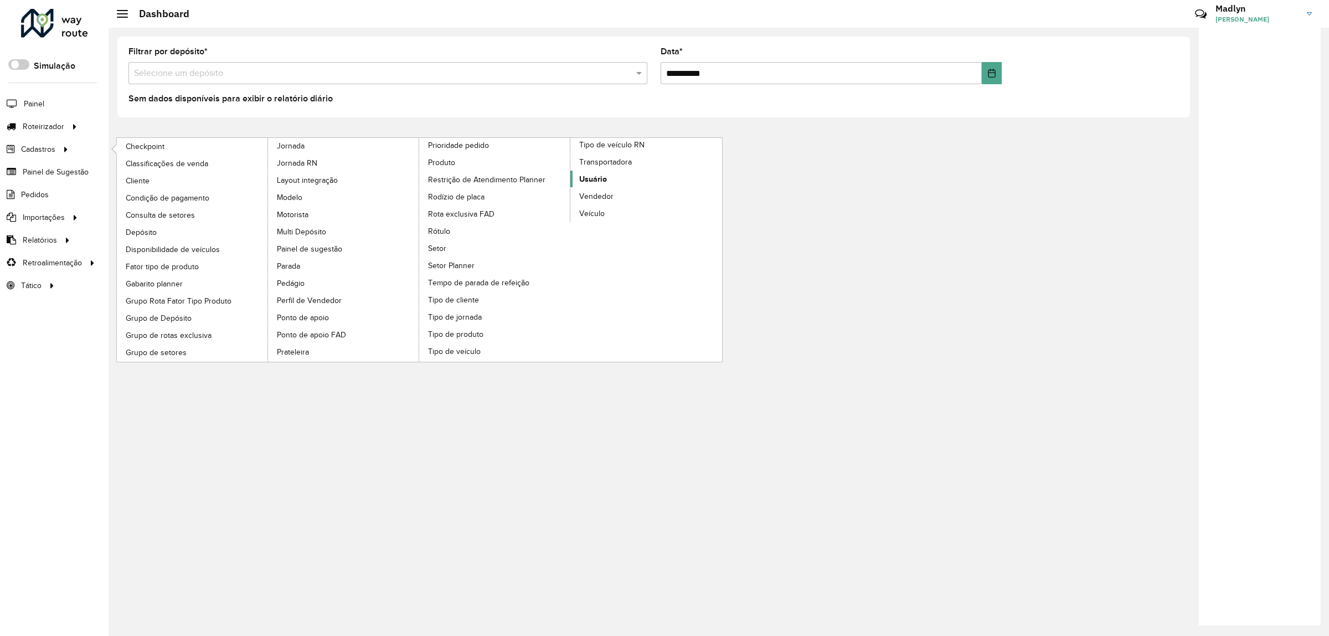
click at [590, 183] on span "Usuário" at bounding box center [593, 179] width 28 height 12
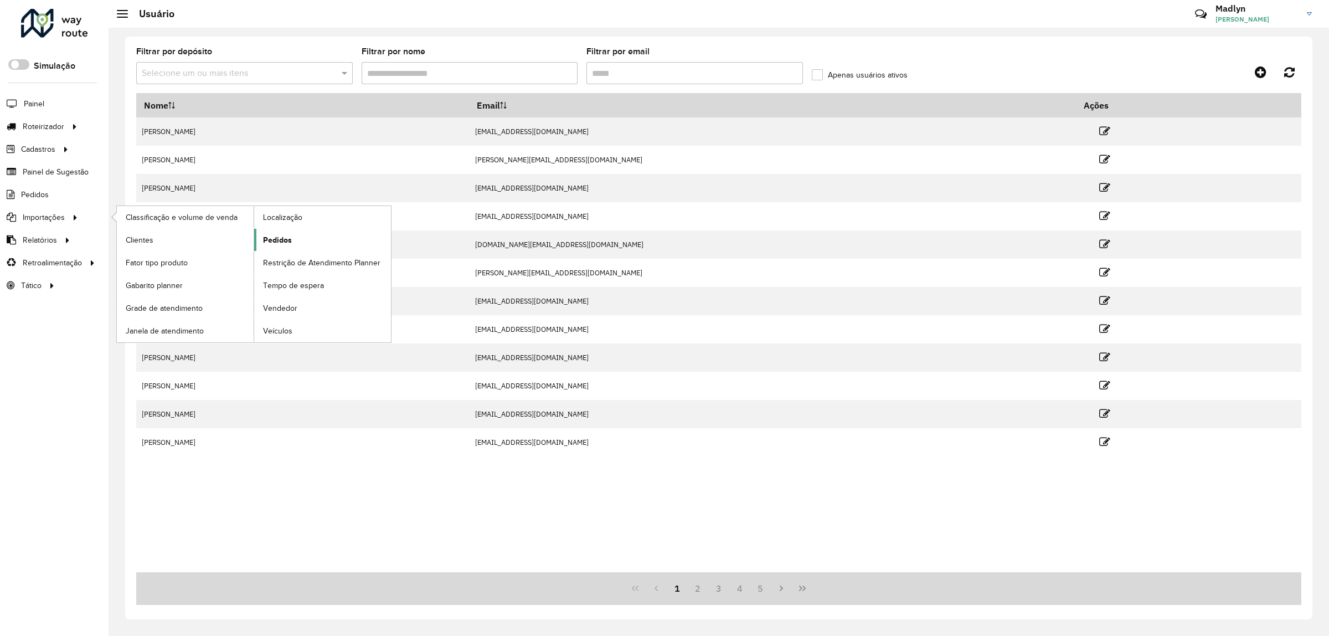
click at [285, 241] on span "Pedidos" at bounding box center [277, 240] width 29 height 12
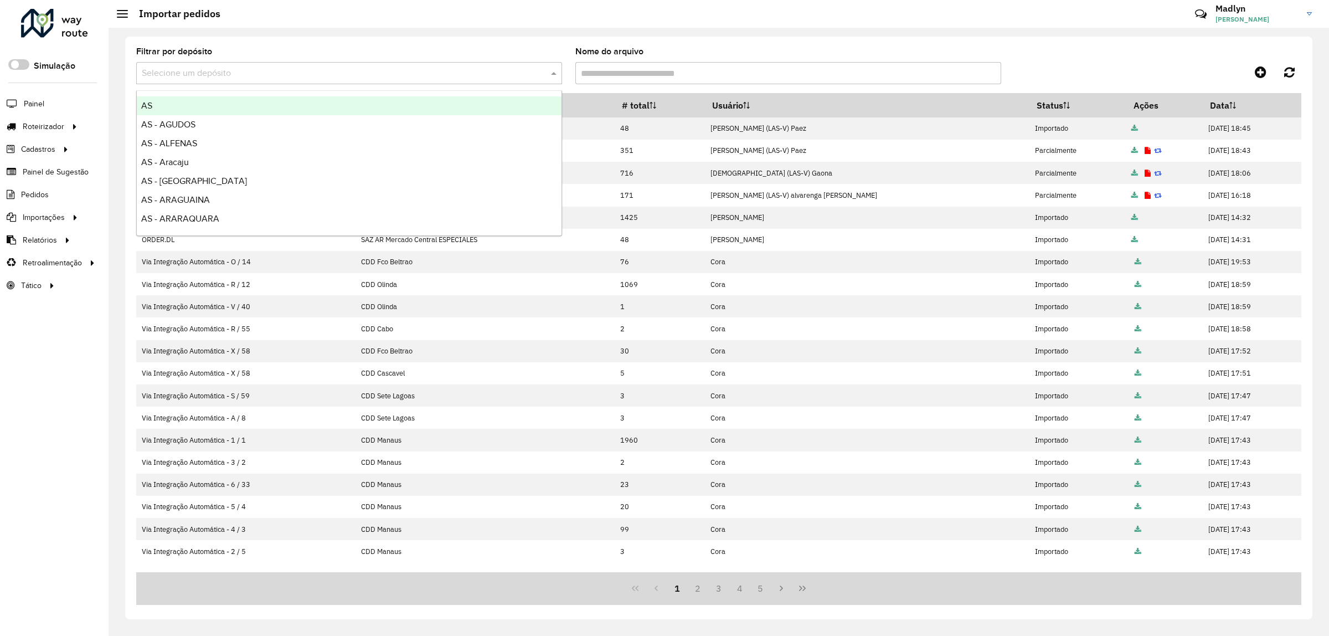
click at [183, 68] on input "text" at bounding box center [338, 73] width 393 height 13
type input "****"
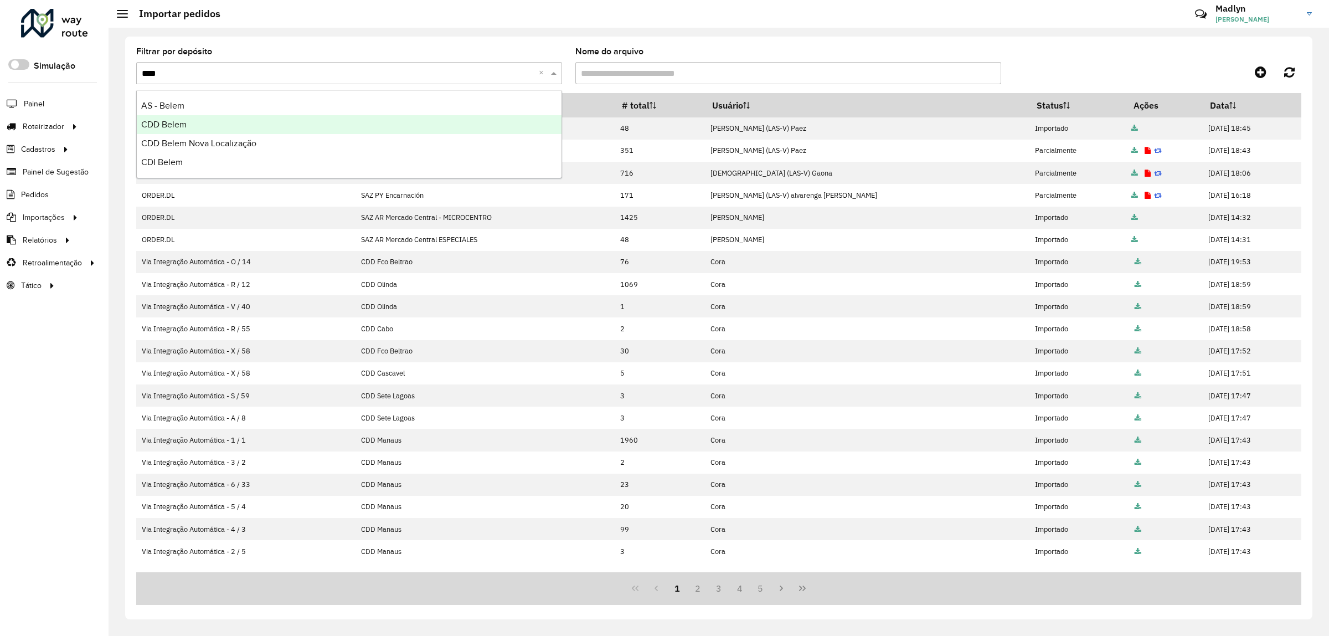
click at [175, 120] on span "CDD Belem" at bounding box center [163, 124] width 45 height 9
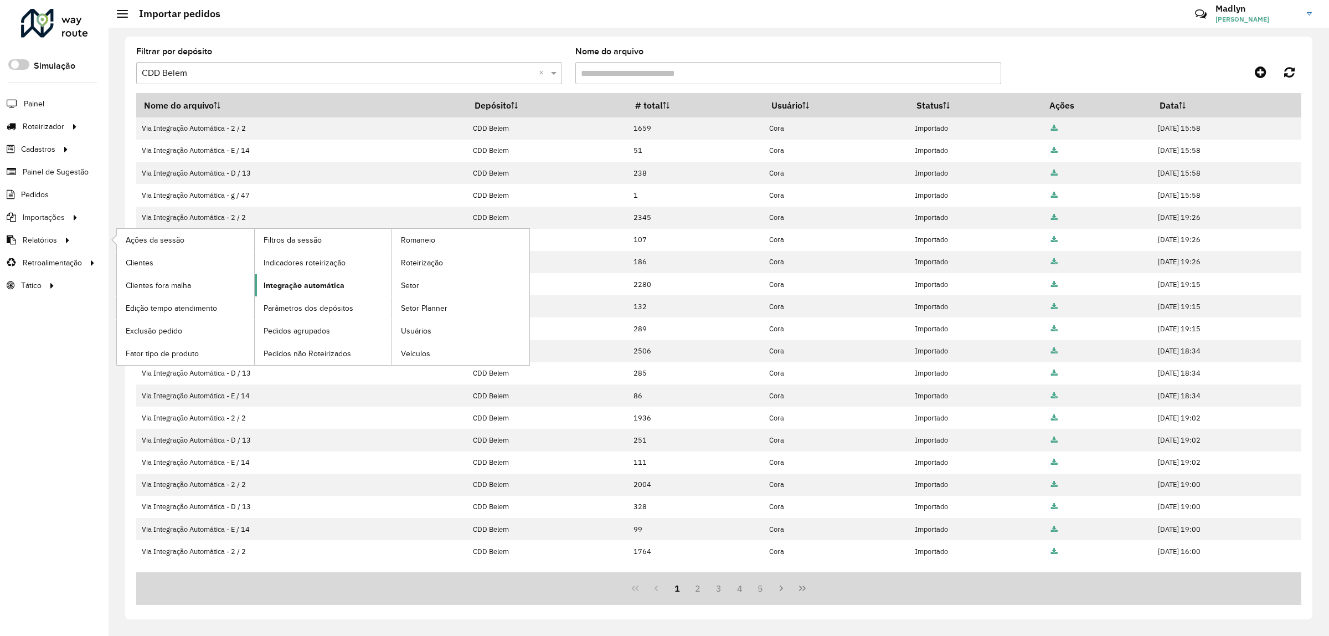
click at [278, 289] on span "Integração automática" at bounding box center [304, 286] width 81 height 12
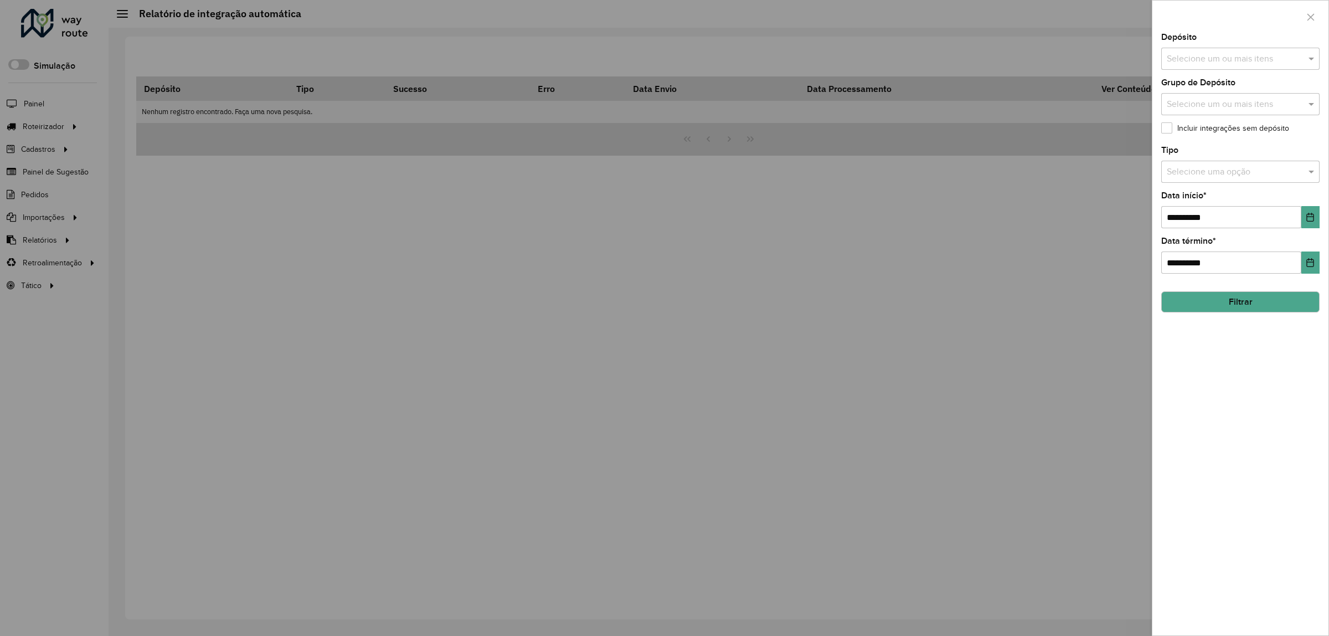
click at [1201, 55] on input "text" at bounding box center [1235, 59] width 142 height 13
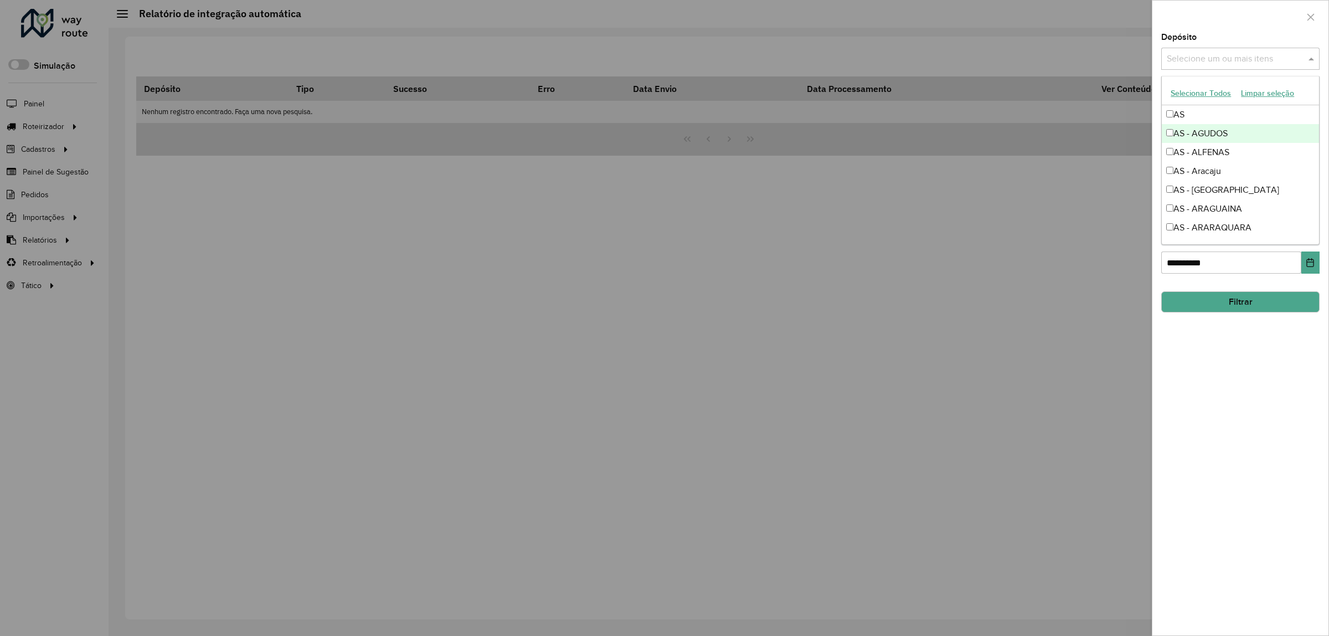
click at [161, 251] on div at bounding box center [664, 318] width 1329 height 636
